Goal: Check status: Check status

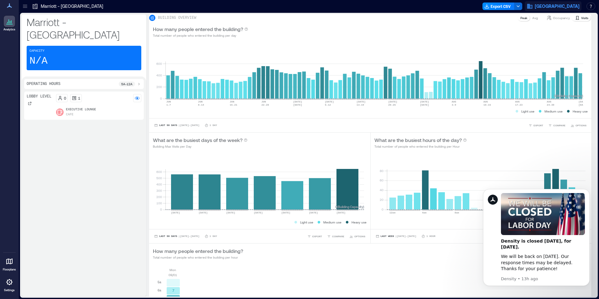
scroll to position [170, 0]
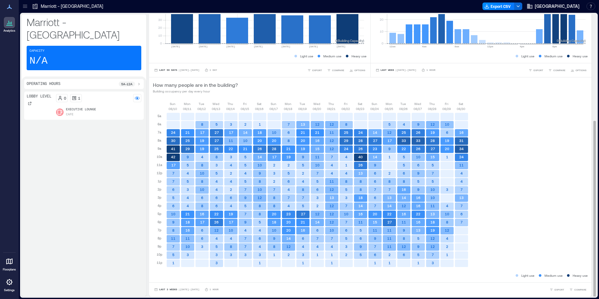
scroll to position [1, 0]
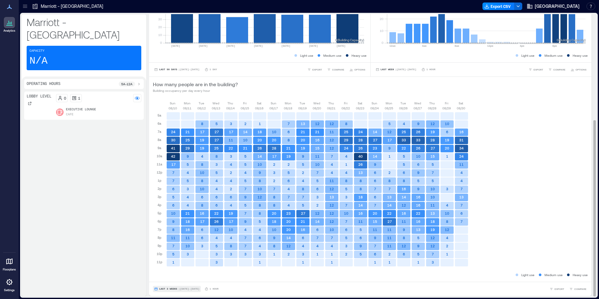
click at [183, 289] on span "| [DATE] - [DATE]" at bounding box center [188, 289] width 21 height 0
click at [165, 277] on span "Custom" at bounding box center [165, 277] width 13 height 4
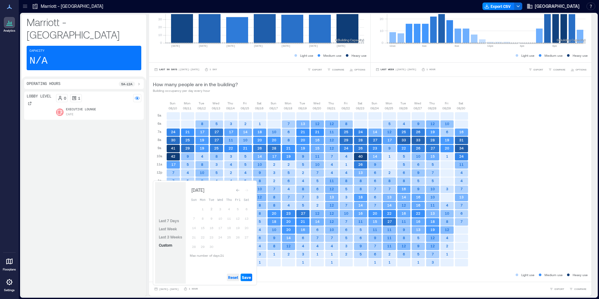
click at [235, 277] on span "Reset" at bounding box center [233, 277] width 10 height 5
click at [205, 210] on button "1" at bounding box center [202, 208] width 9 height 9
click at [210, 210] on button "2" at bounding box center [211, 208] width 9 height 9
click at [249, 275] on span "Save" at bounding box center [246, 277] width 9 height 5
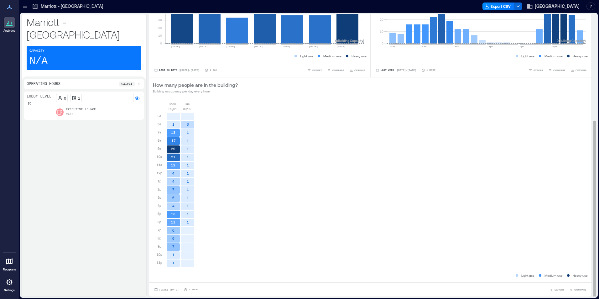
scroll to position [0, 0]
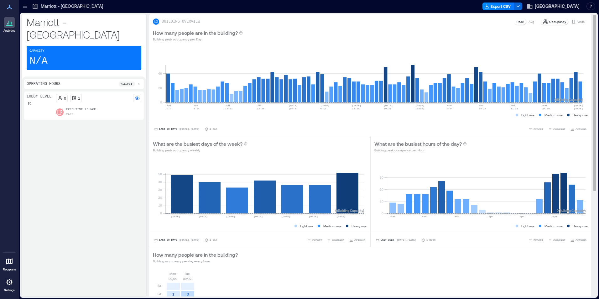
click at [571, 21] on div "Visits" at bounding box center [577, 21] width 18 height 6
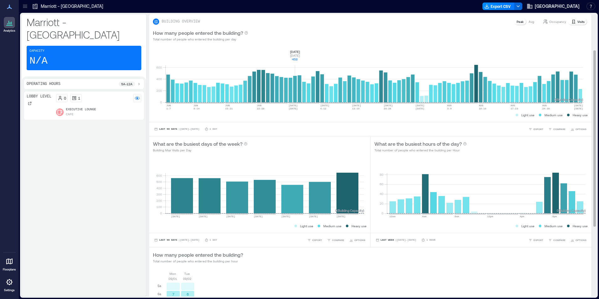
scroll to position [170, 0]
